Goal: Check status: Check status

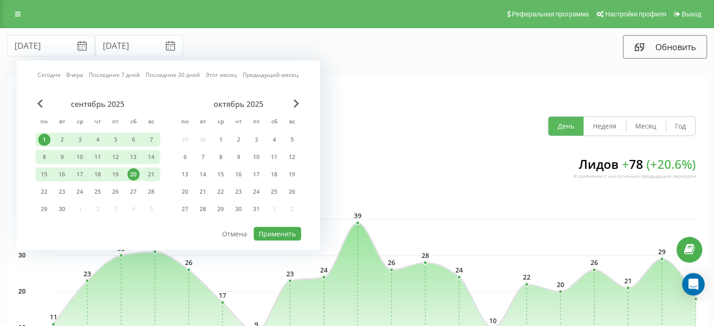
click at [153, 174] on div "21" at bounding box center [151, 175] width 12 height 12
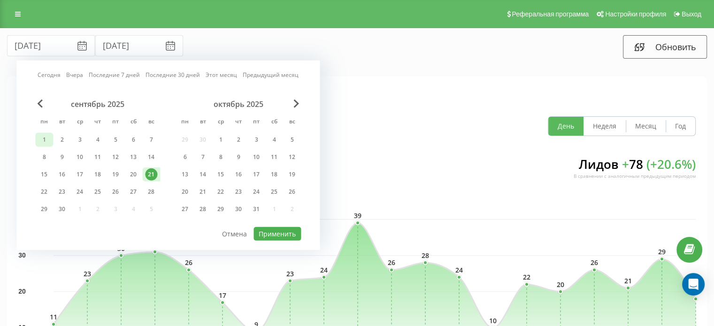
click at [46, 142] on div "1" at bounding box center [44, 140] width 12 height 12
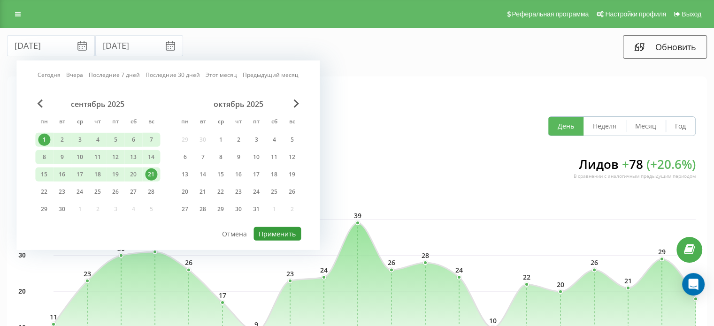
click at [277, 231] on button "Применить" at bounding box center [277, 234] width 47 height 14
type input "[DATE]"
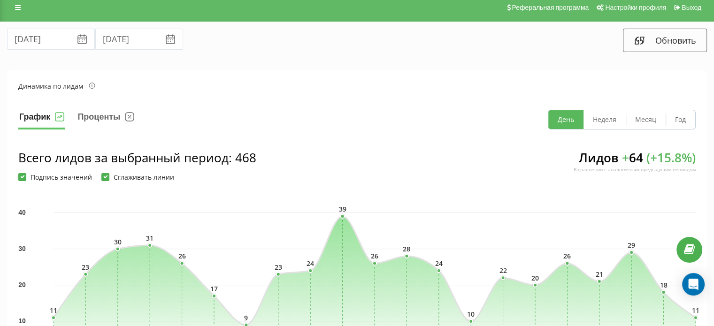
scroll to position [6, 0]
